Goal: Communication & Community: Answer question/provide support

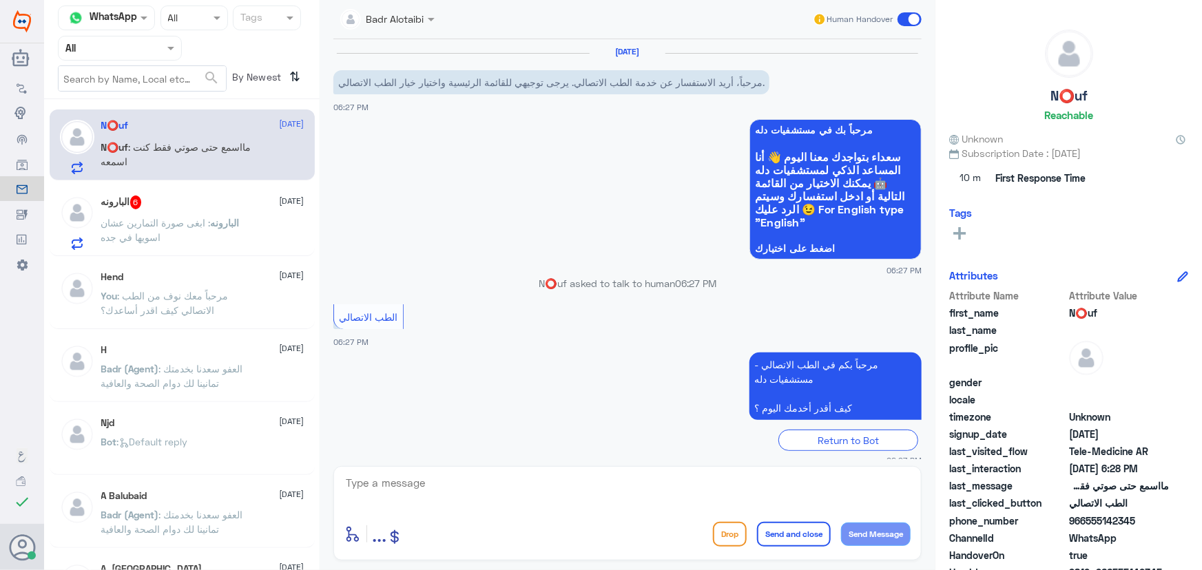
scroll to position [107, 0]
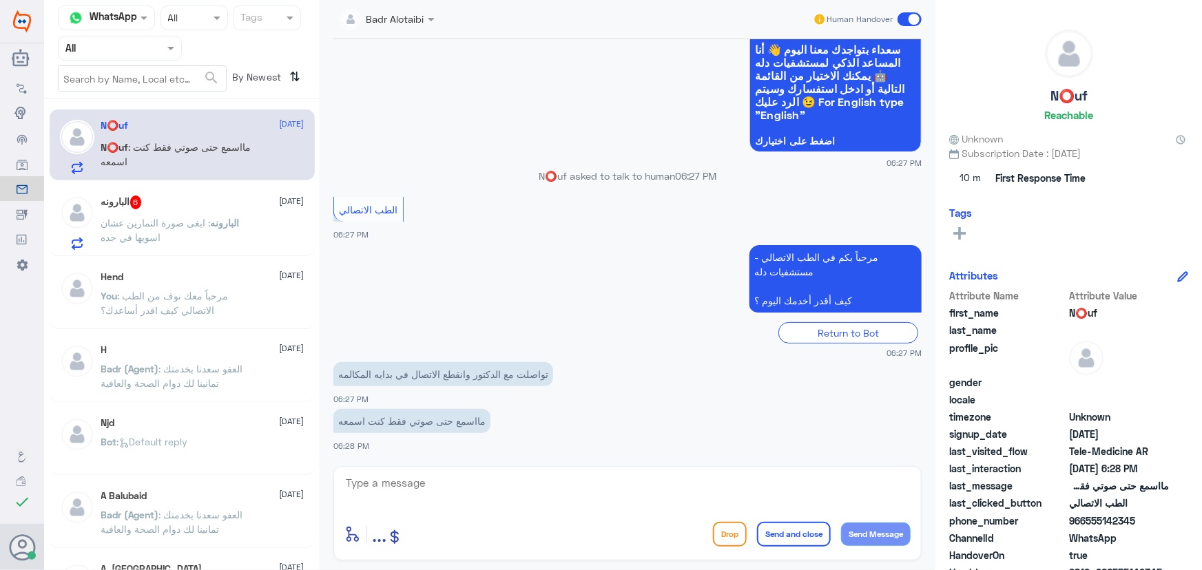
click at [225, 207] on div "البارونه 6 [DATE]" at bounding box center [202, 203] width 203 height 14
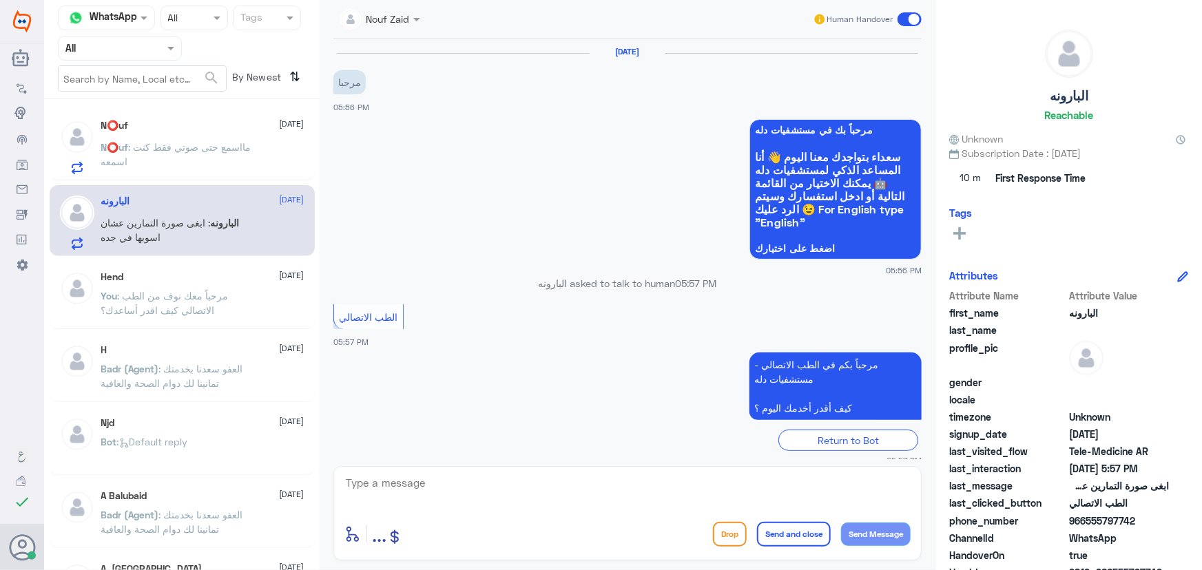
scroll to position [201, 0]
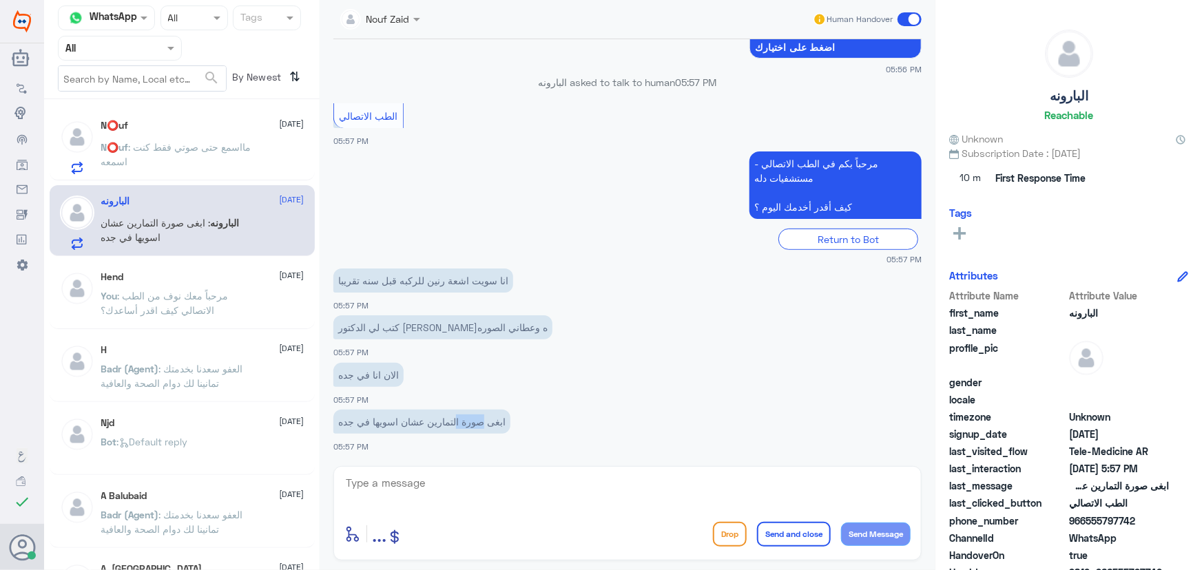
drag, startPoint x: 485, startPoint y: 431, endPoint x: 458, endPoint y: 430, distance: 26.9
click at [458, 430] on p "ابغى صورة التمارين عشان اسويها في جده" at bounding box center [421, 422] width 177 height 24
click at [442, 428] on p "ابغى صورة التمارين عشان اسويها في جده" at bounding box center [421, 422] width 177 height 24
drag, startPoint x: 427, startPoint y: 423, endPoint x: 483, endPoint y: 427, distance: 55.9
click at [483, 427] on p "ابغى صورة التمارين عشان اسويها في جده" at bounding box center [421, 422] width 177 height 24
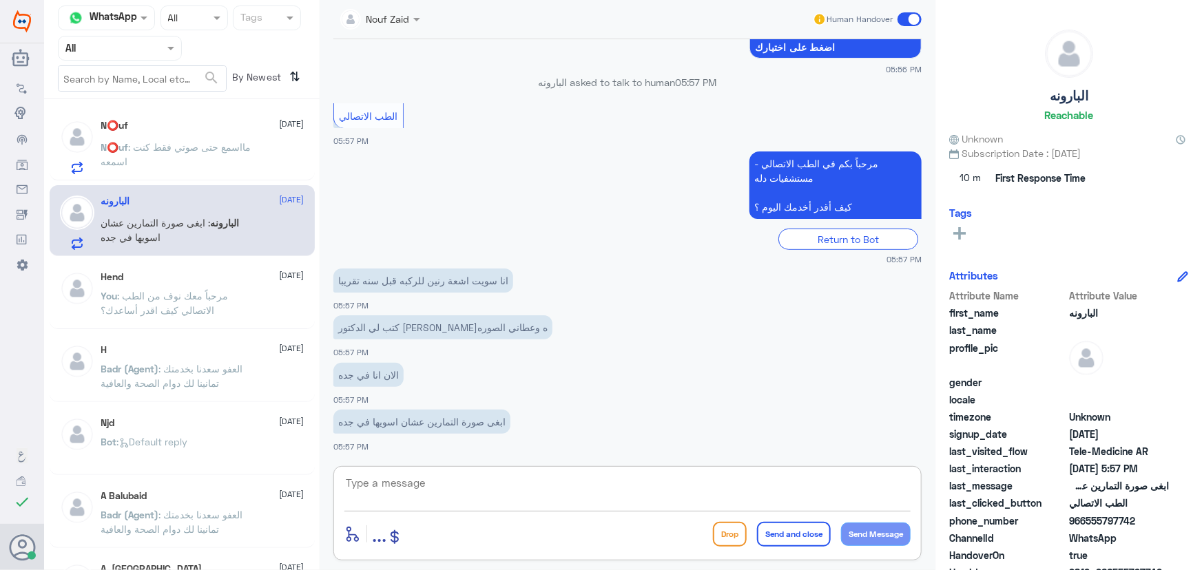
click at [467, 492] on textarea at bounding box center [627, 491] width 566 height 34
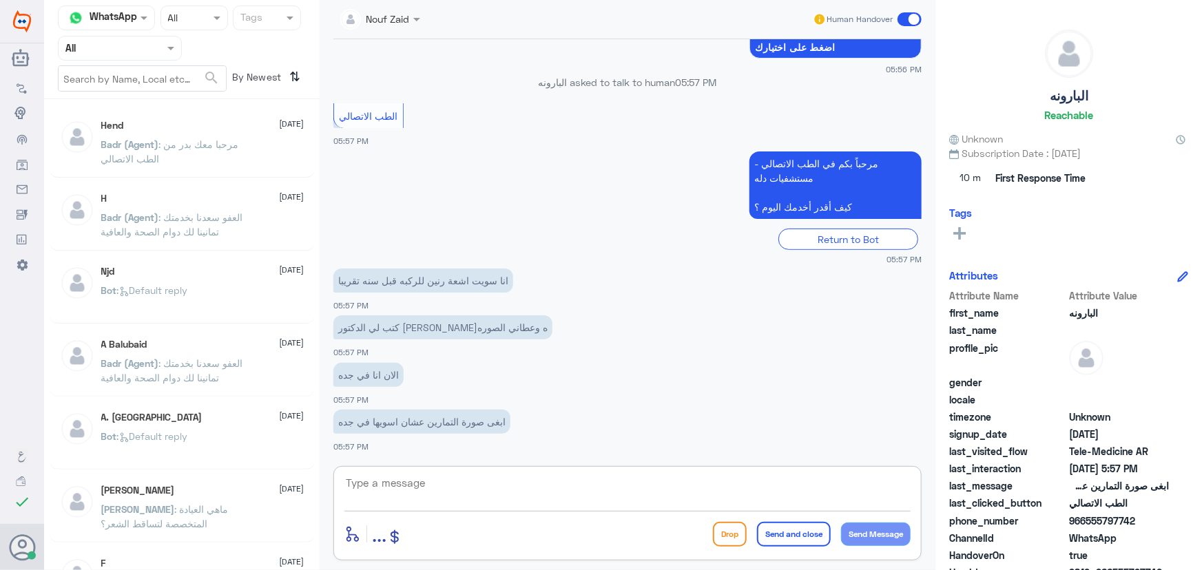
paste textarea "مرحباً معك نوف من الطب الاتصالي"
type textarea "مرحباً معك نوف من الطب الاتصالي"
click at [880, 539] on button "Send Message" at bounding box center [876, 534] width 70 height 23
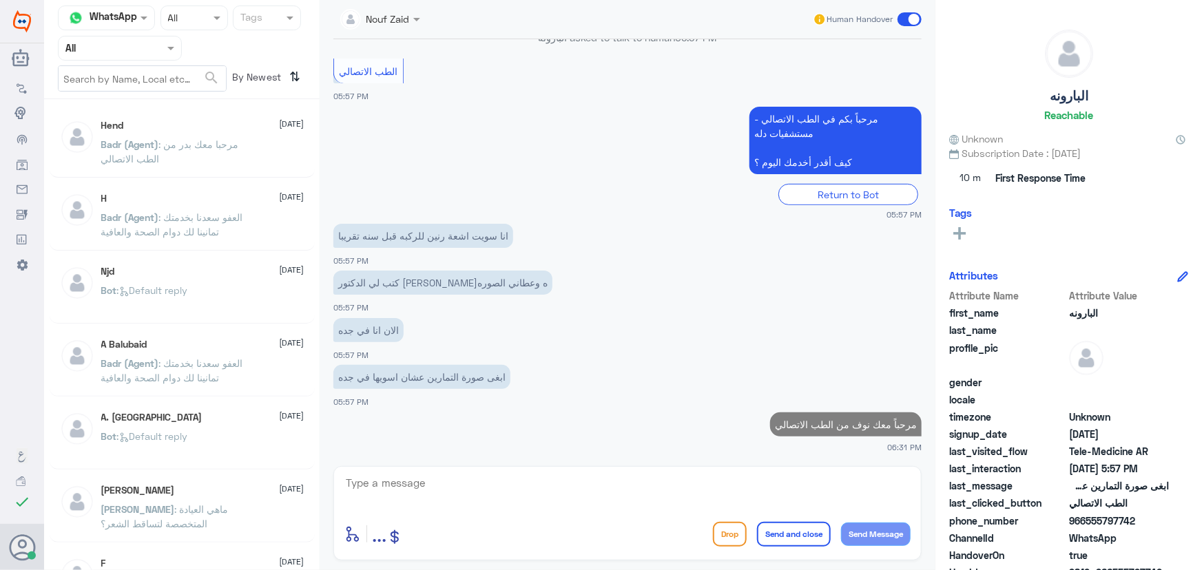
click at [767, 494] on textarea at bounding box center [627, 491] width 566 height 34
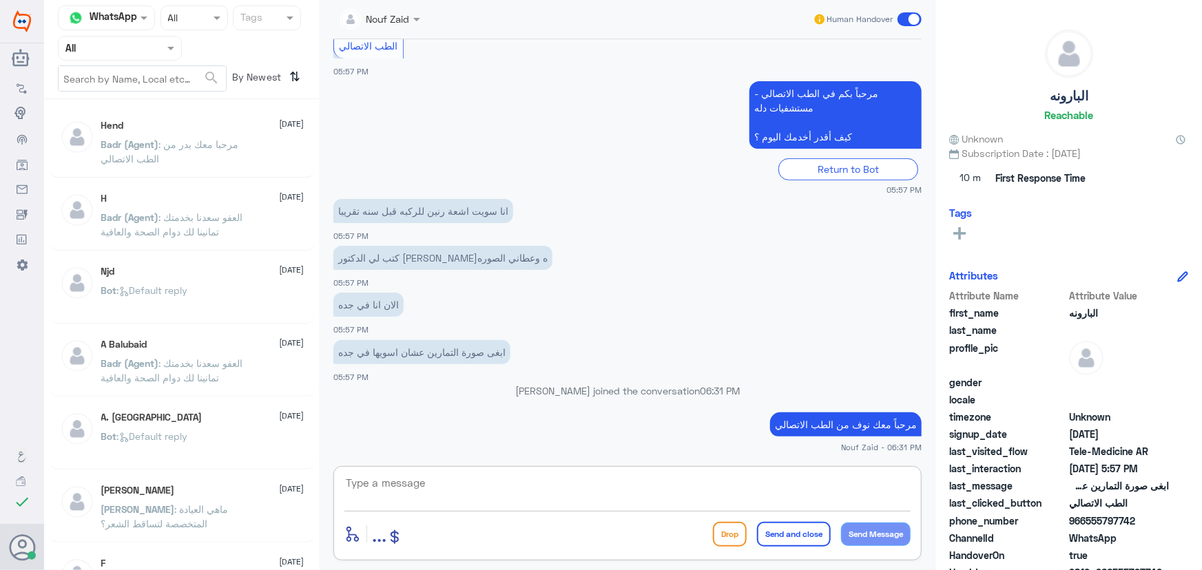
click at [458, 492] on textarea at bounding box center [627, 491] width 566 height 34
paste textarea "هنا الطب الاتصالي لكل مايخص الاستشارة الفورية من خلال التطبيق، يمكنك الاستفسار …"
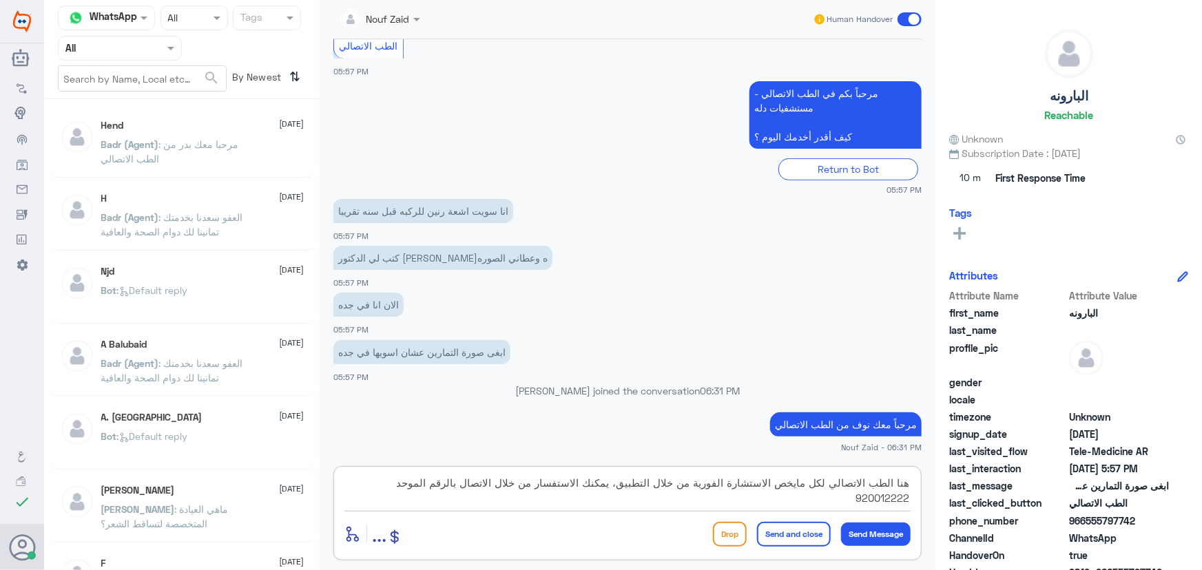
type textarea "هنا الطب الاتصالي لكل مايخص الاستشارة الفورية من خلال التطبيق، يمكنك الاستفسار …"
click at [792, 530] on button "Send and close" at bounding box center [794, 534] width 74 height 25
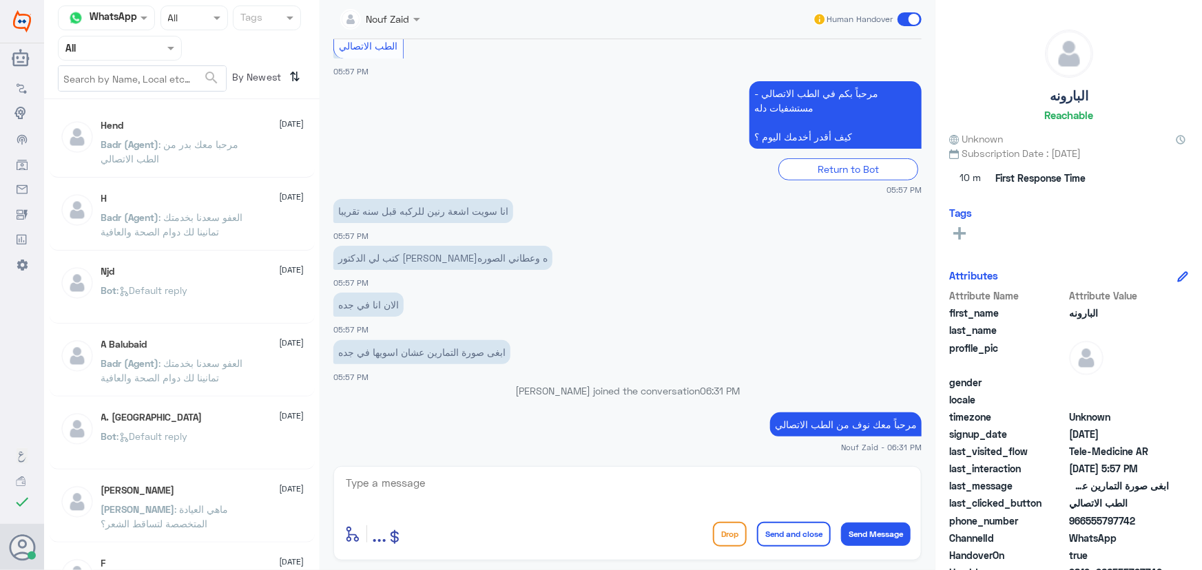
scroll to position [333, 0]
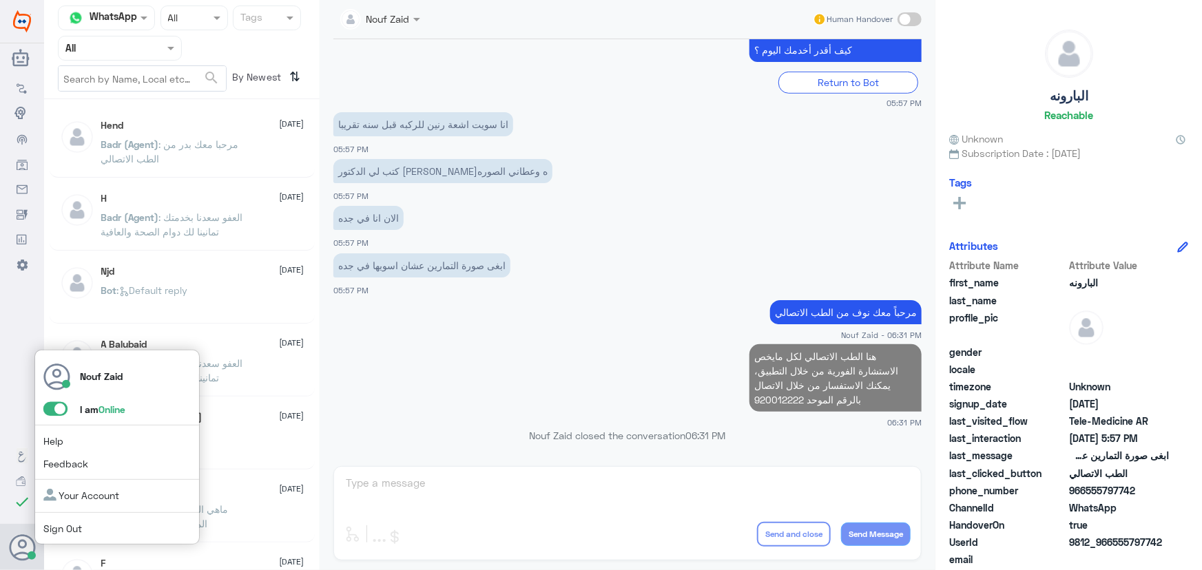
click at [52, 414] on span at bounding box center [55, 409] width 24 height 14
click at [0, 0] on input "checkbox" at bounding box center [0, 0] width 0 height 0
